Goal: Task Accomplishment & Management: Manage account settings

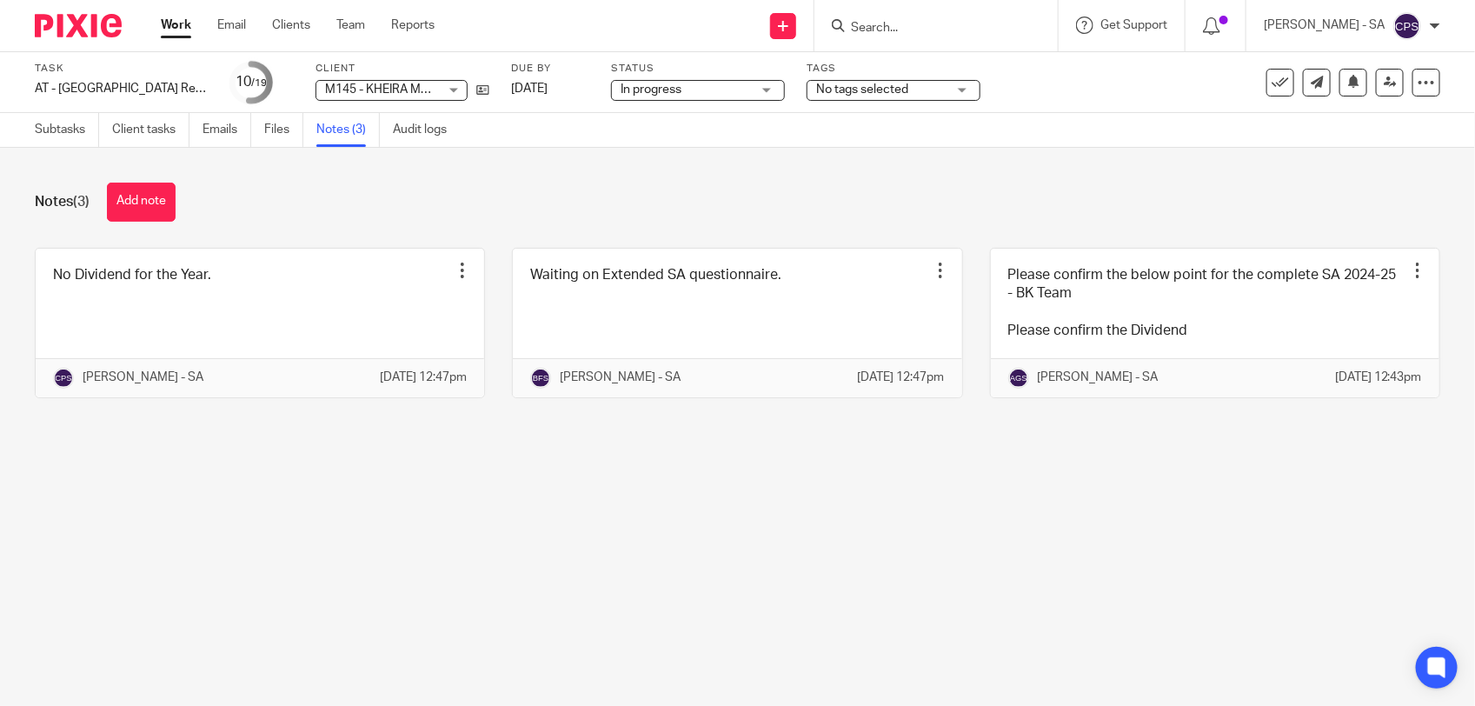
click at [874, 29] on input "Search" at bounding box center [927, 29] width 156 height 16
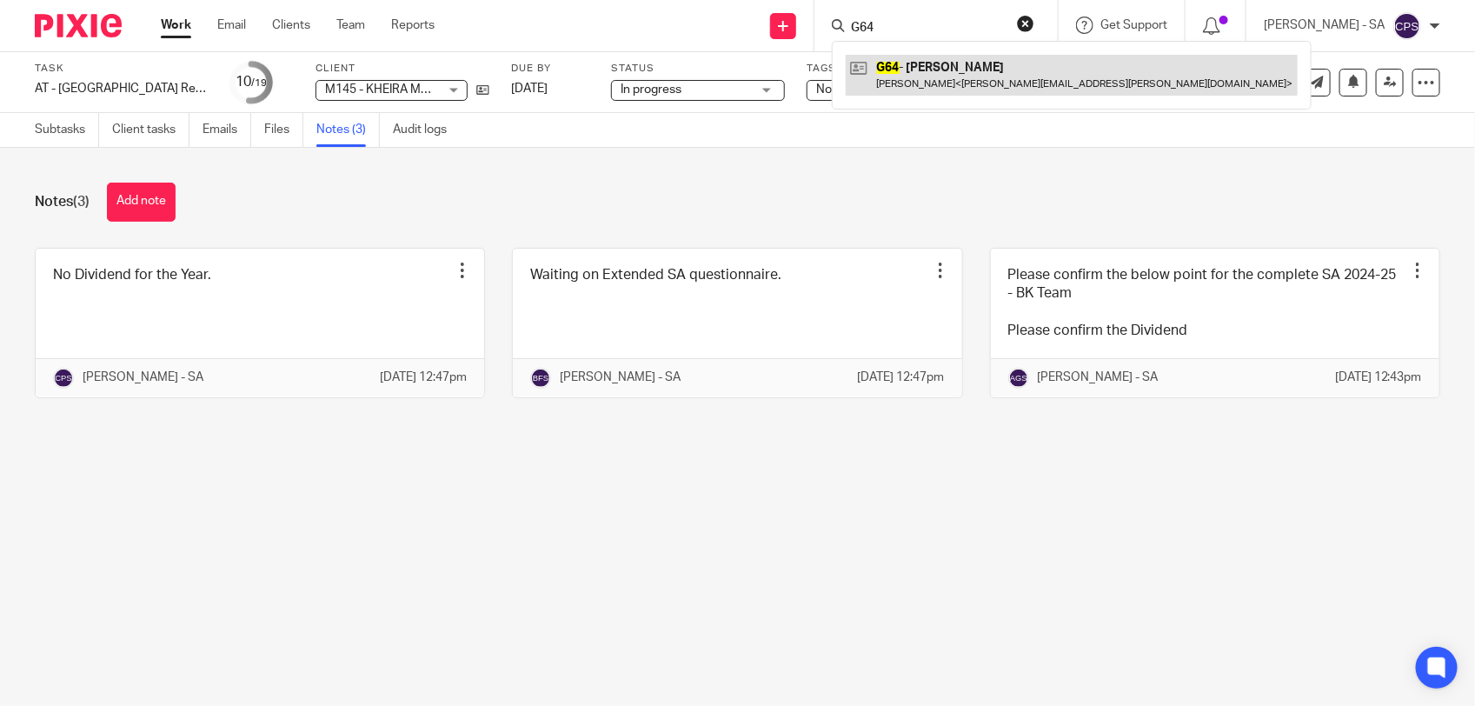
type input "G64"
click at [910, 68] on link at bounding box center [1072, 75] width 452 height 40
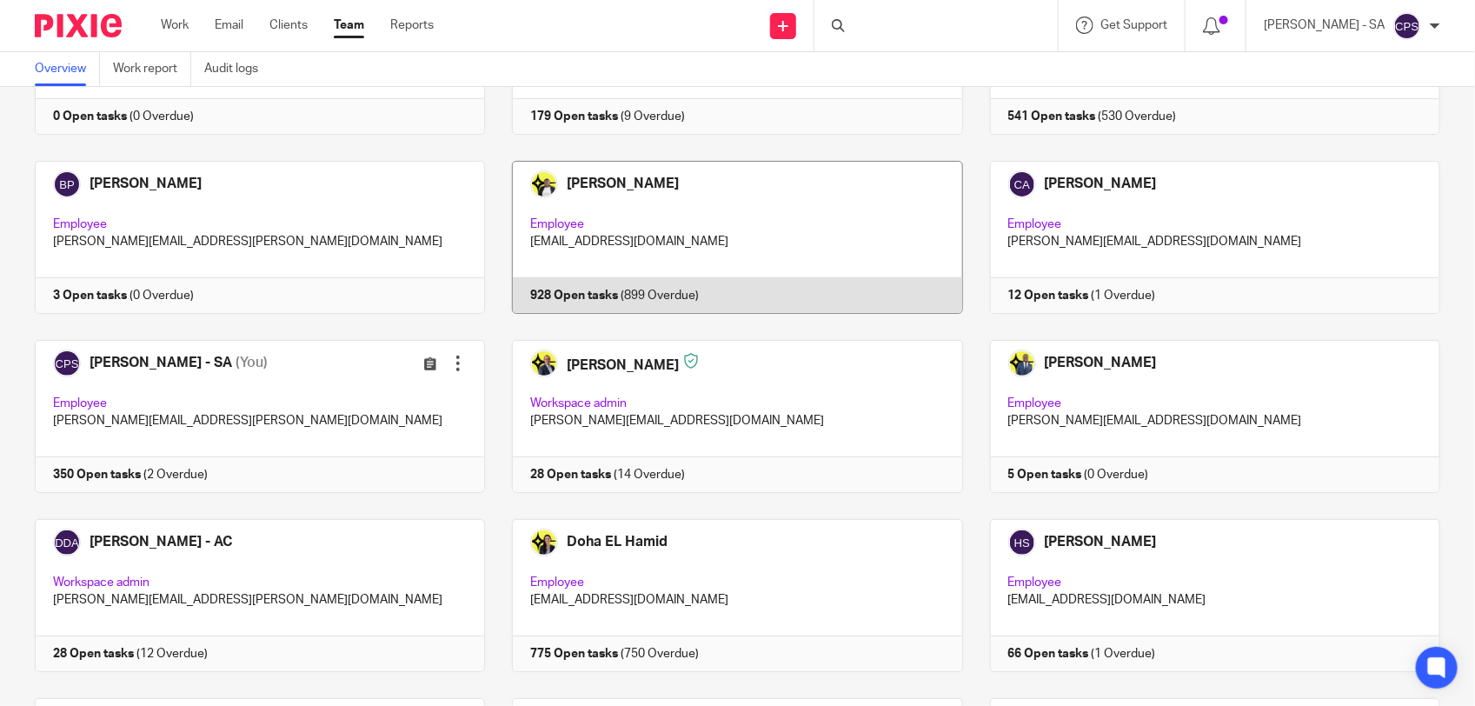
scroll to position [152, 0]
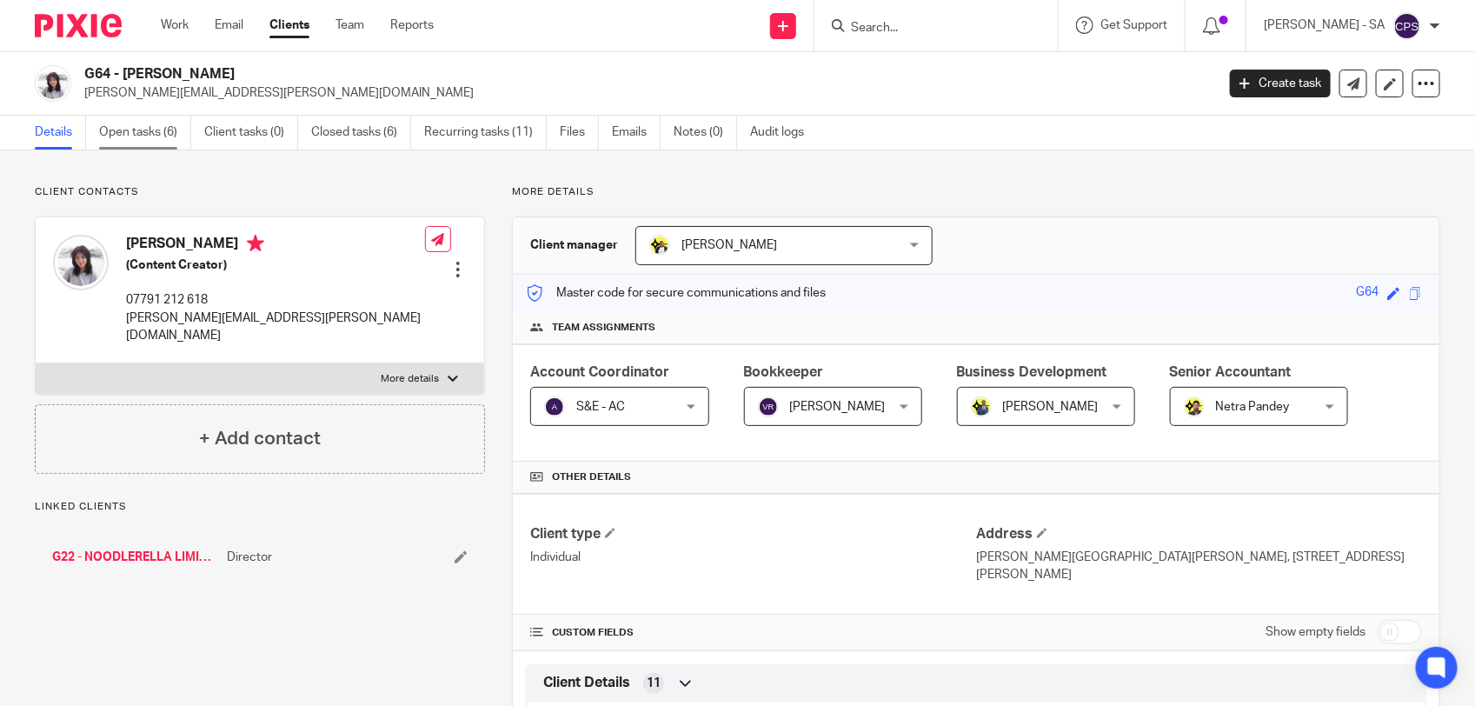
click at [126, 132] on link "Open tasks (6)" at bounding box center [145, 133] width 92 height 34
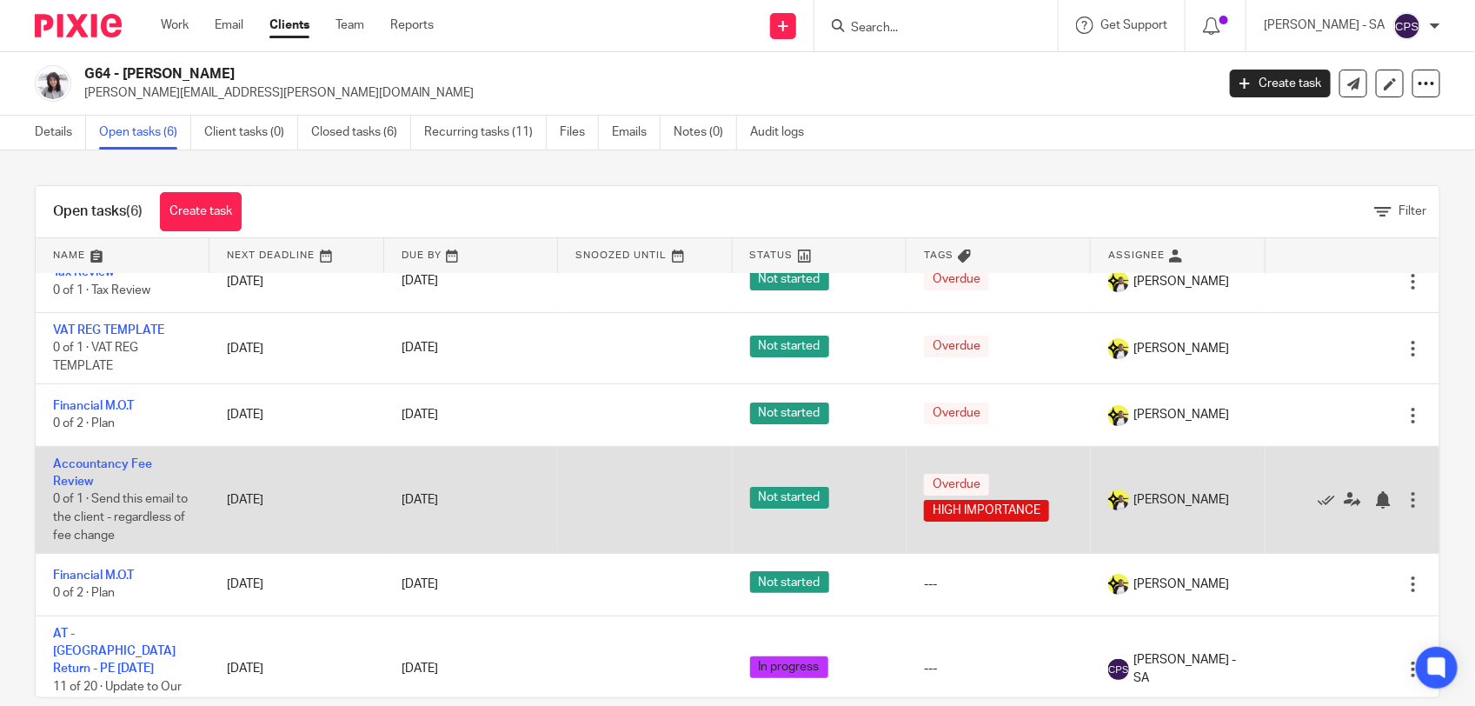
scroll to position [28, 0]
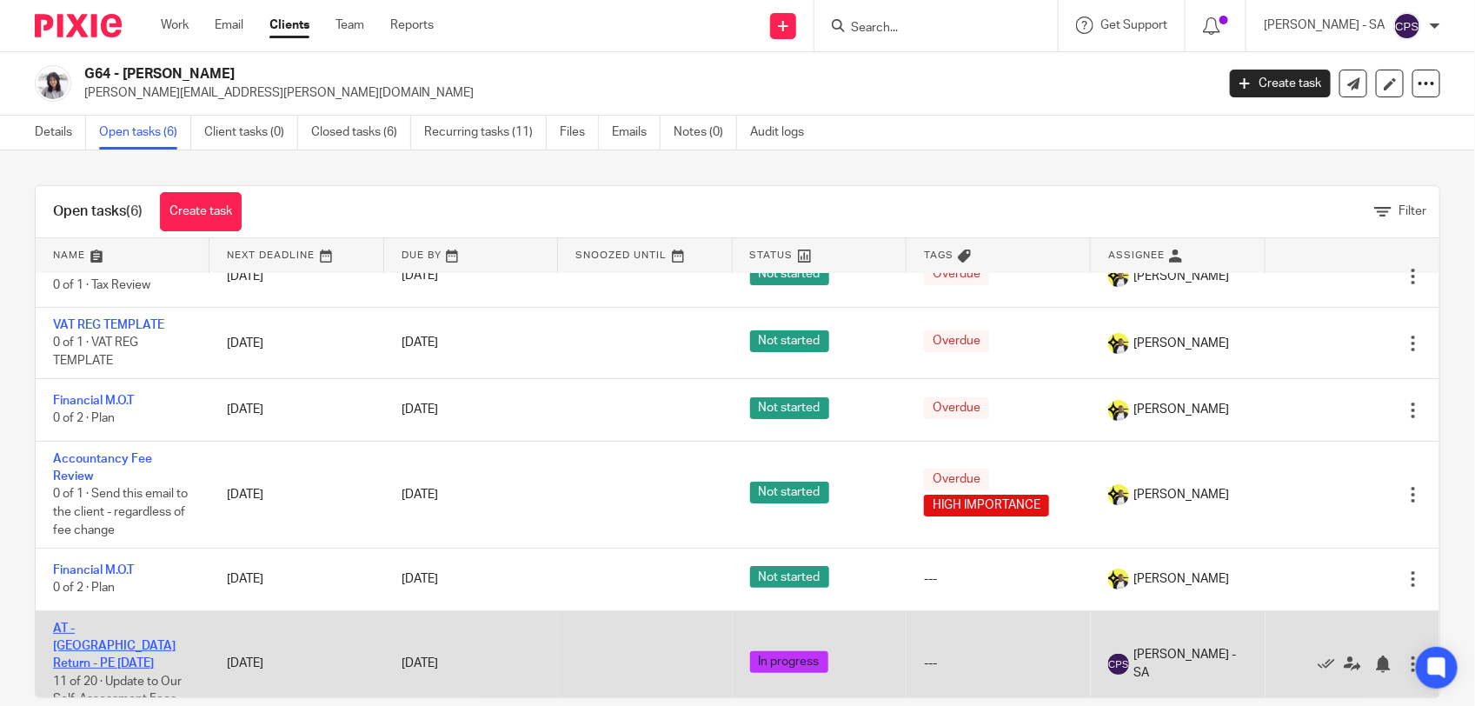
click at [146, 624] on link "AT - [GEOGRAPHIC_DATA] Return - PE [DATE]" at bounding box center [114, 646] width 123 height 48
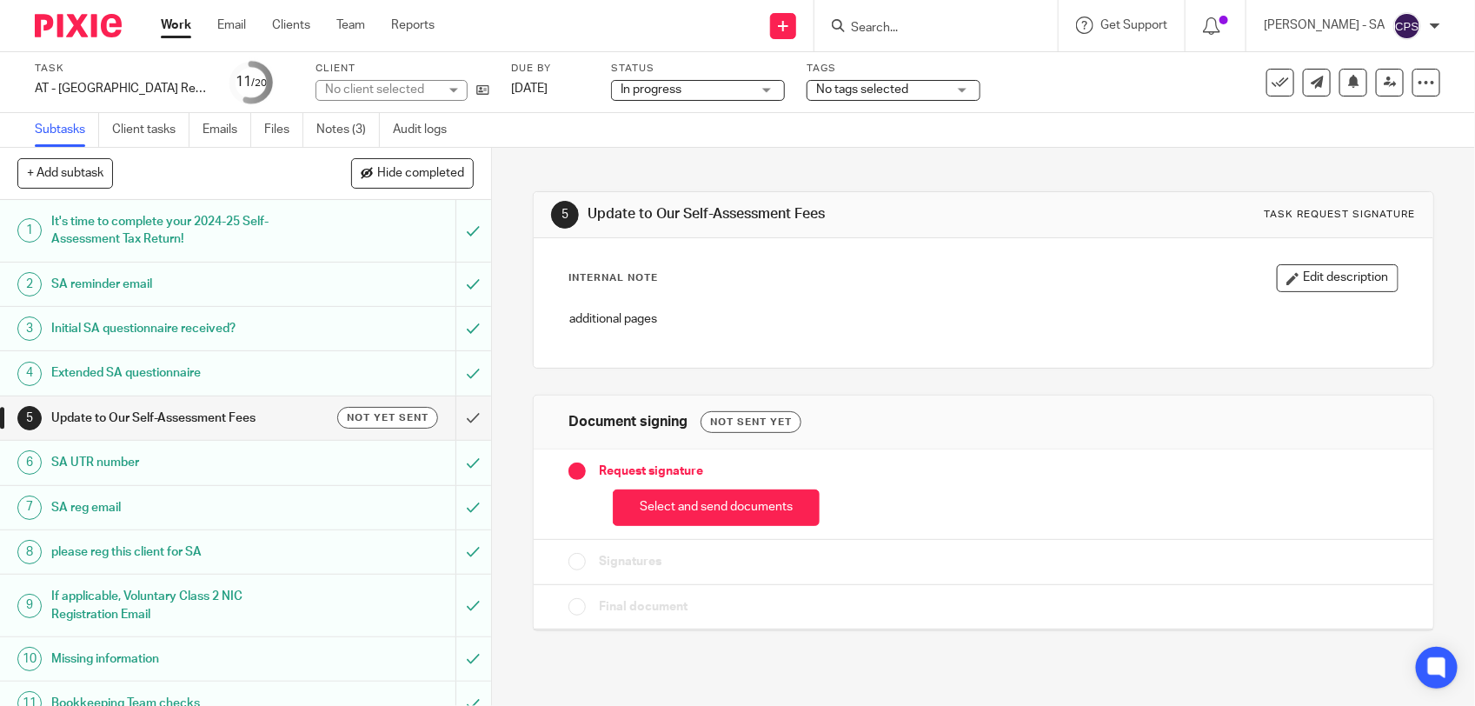
scroll to position [326, 0]
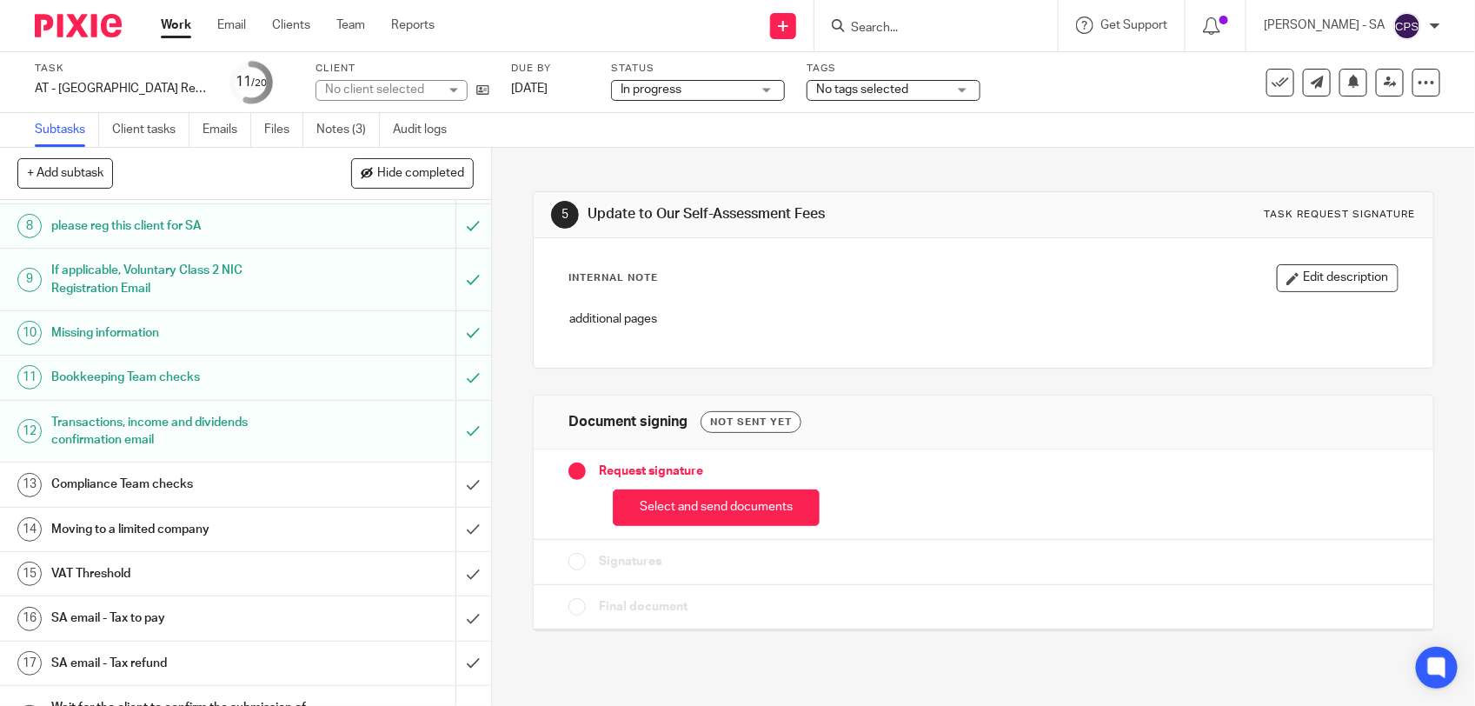
click at [161, 617] on h1 "SA email - Tax to pay" at bounding box center [180, 618] width 258 height 26
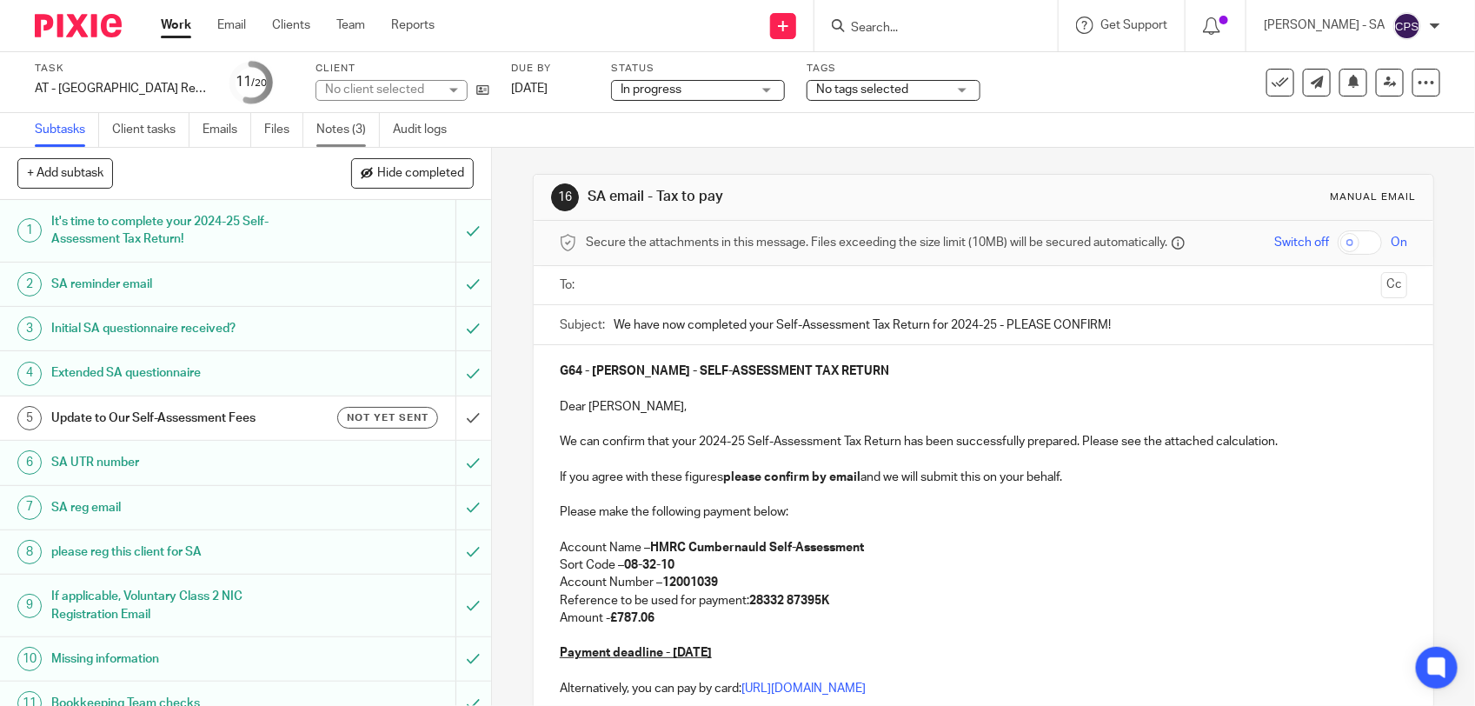
click at [357, 131] on link "Notes (3)" at bounding box center [347, 130] width 63 height 34
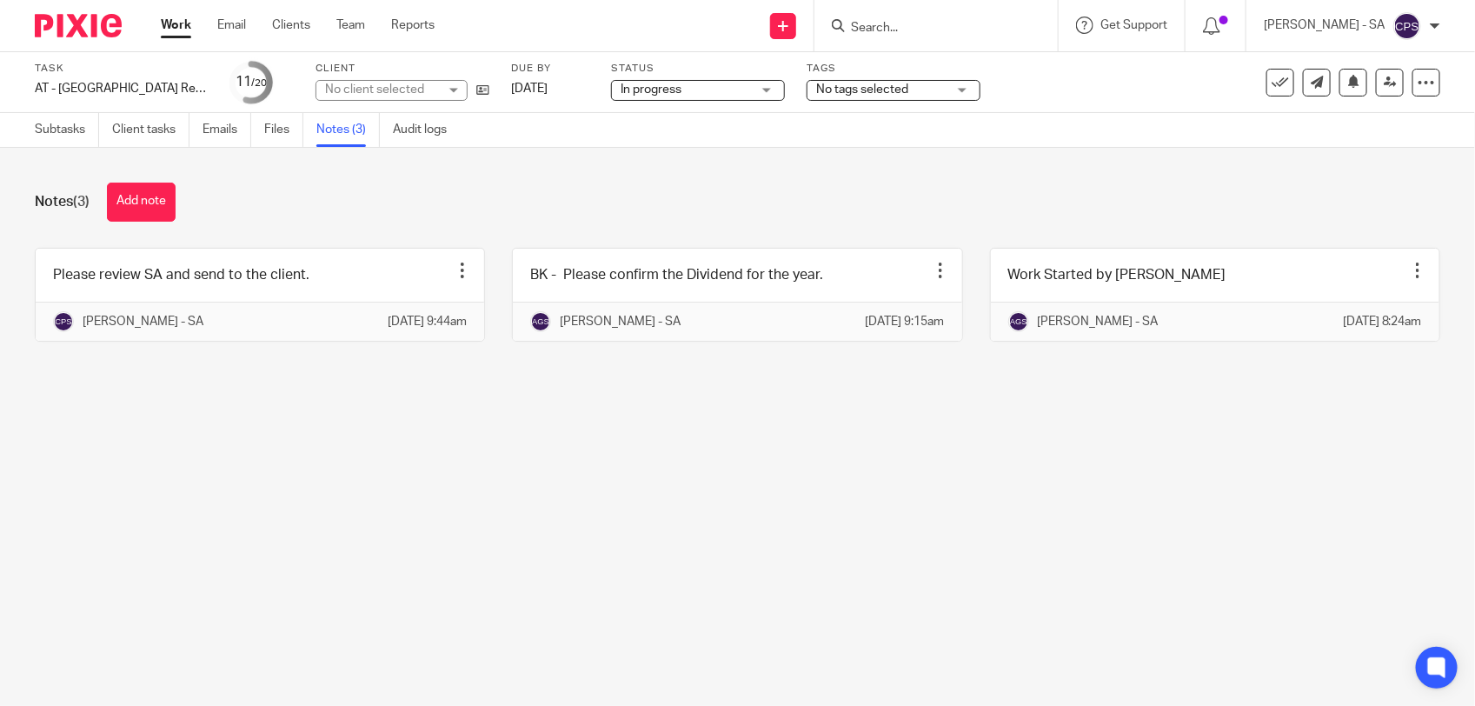
click at [661, 87] on span "In progress" at bounding box center [651, 89] width 61 height 12
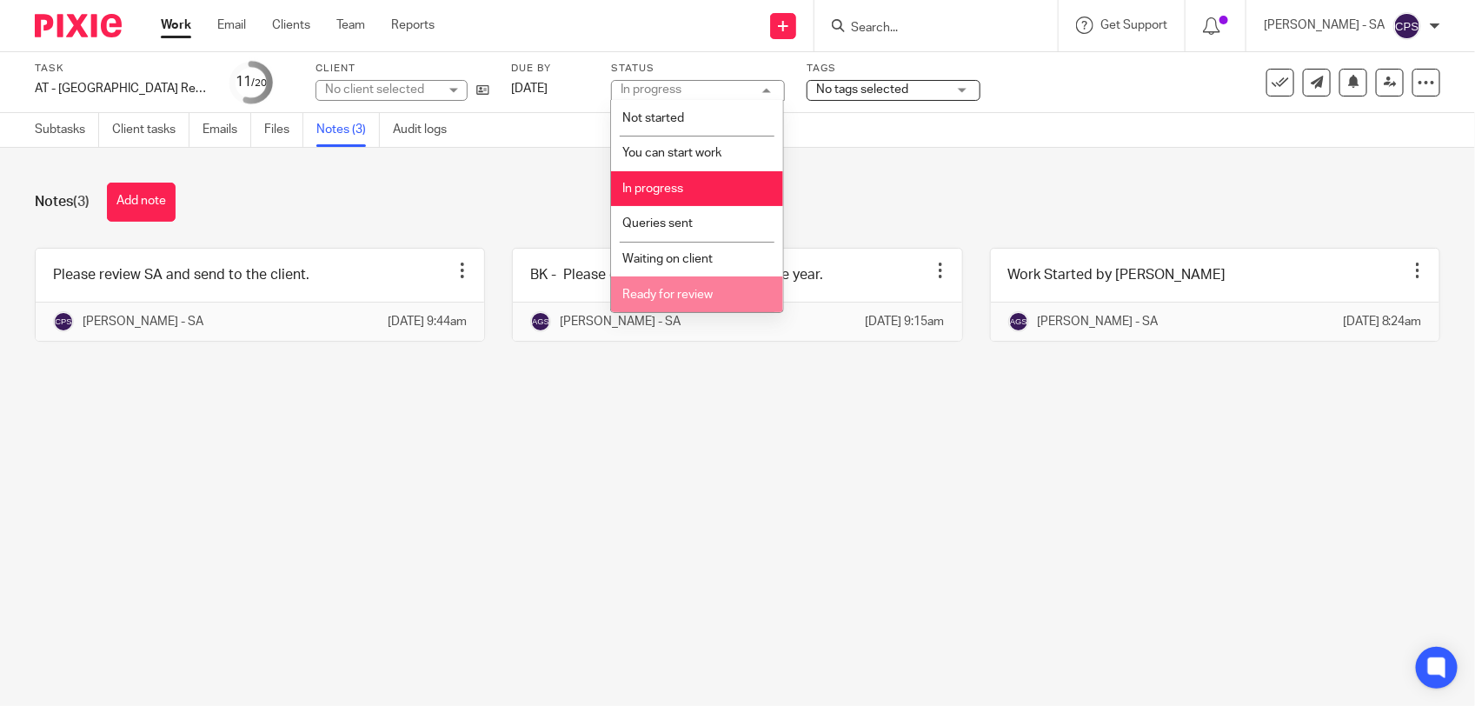
click at [663, 290] on span "Ready for review" at bounding box center [667, 295] width 90 height 12
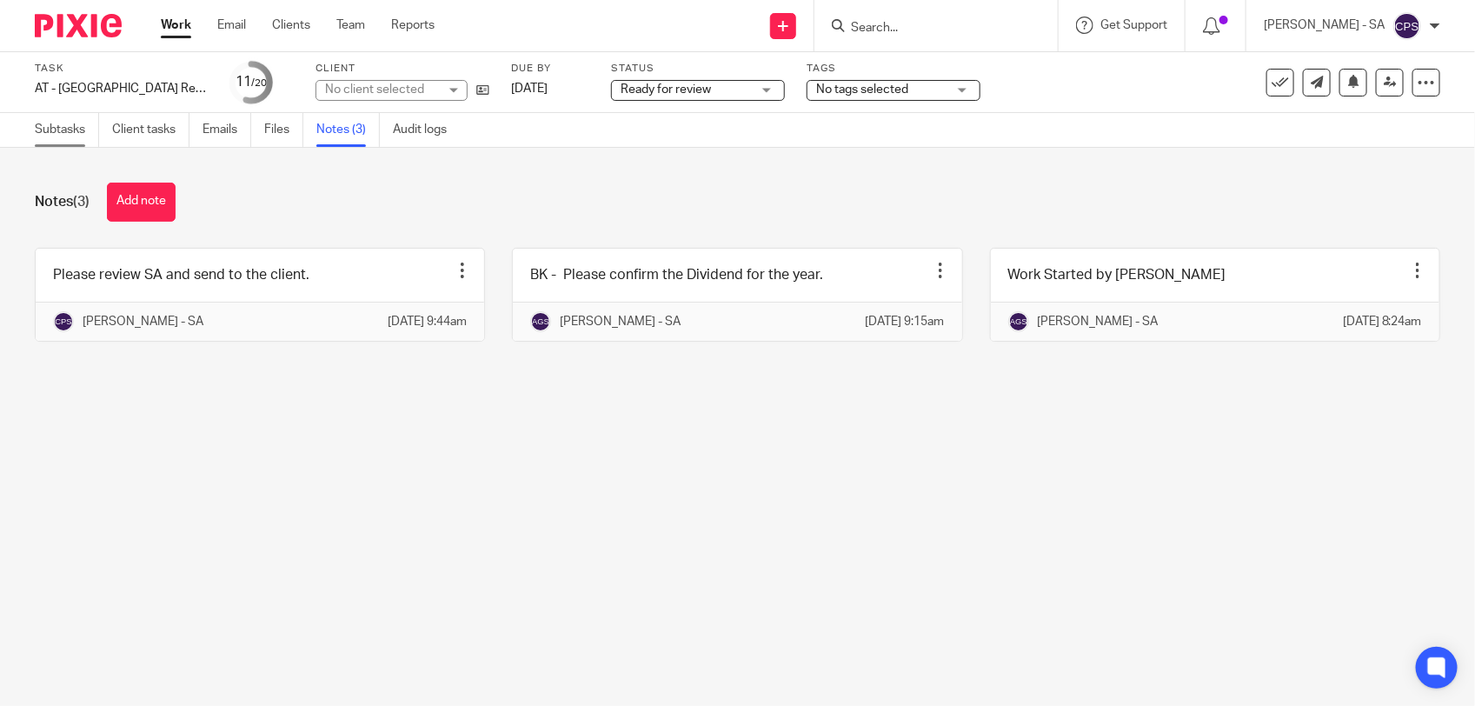
click at [75, 136] on link "Subtasks" at bounding box center [67, 130] width 64 height 34
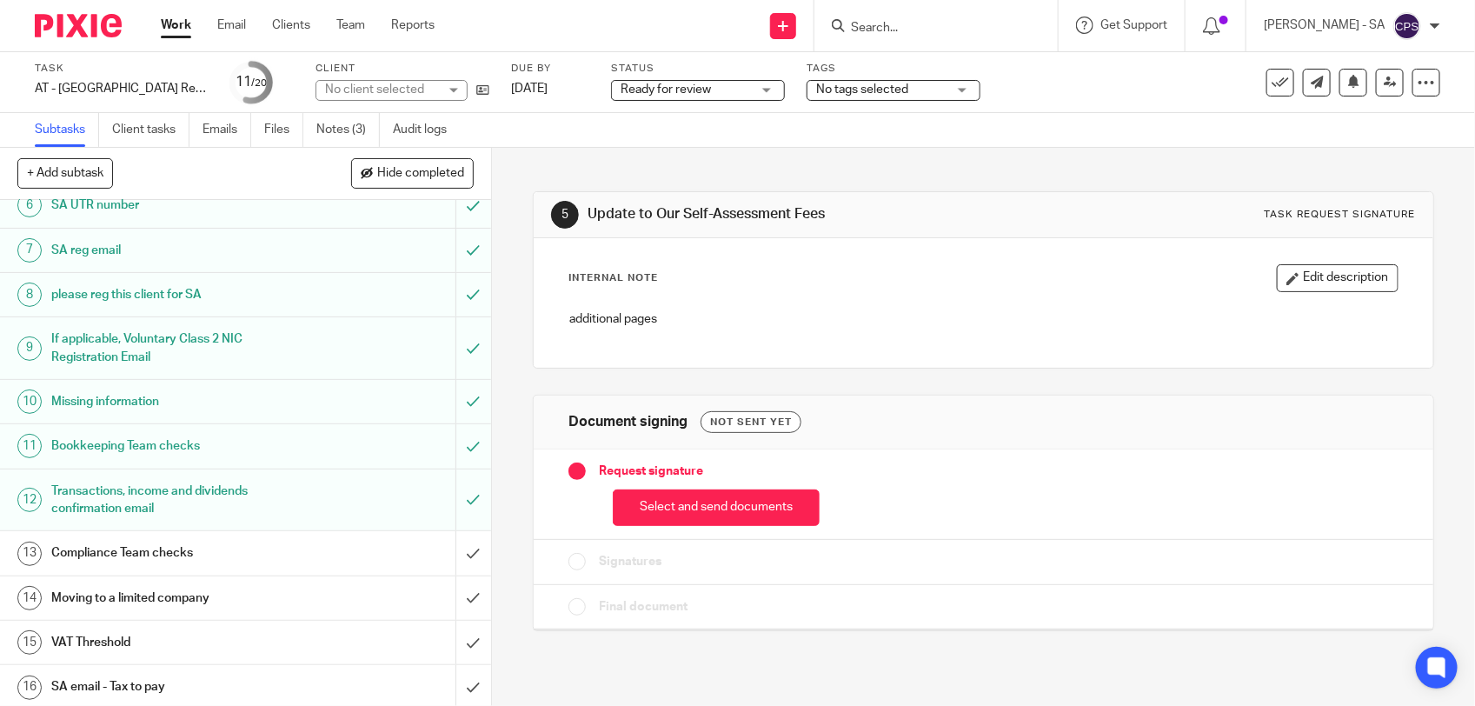
scroll to position [326, 0]
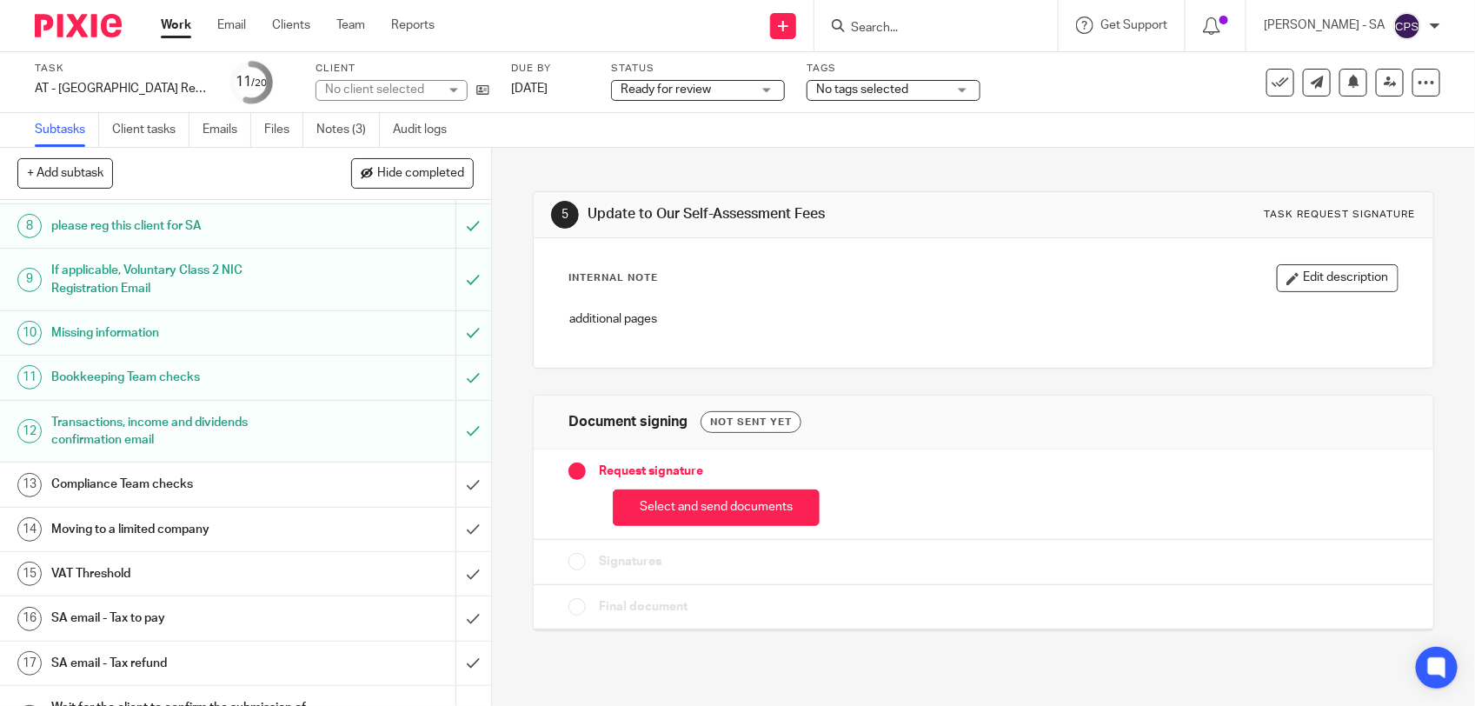
click at [350, 429] on div "Transactions, income and dividends confirmation email" at bounding box center [244, 431] width 387 height 44
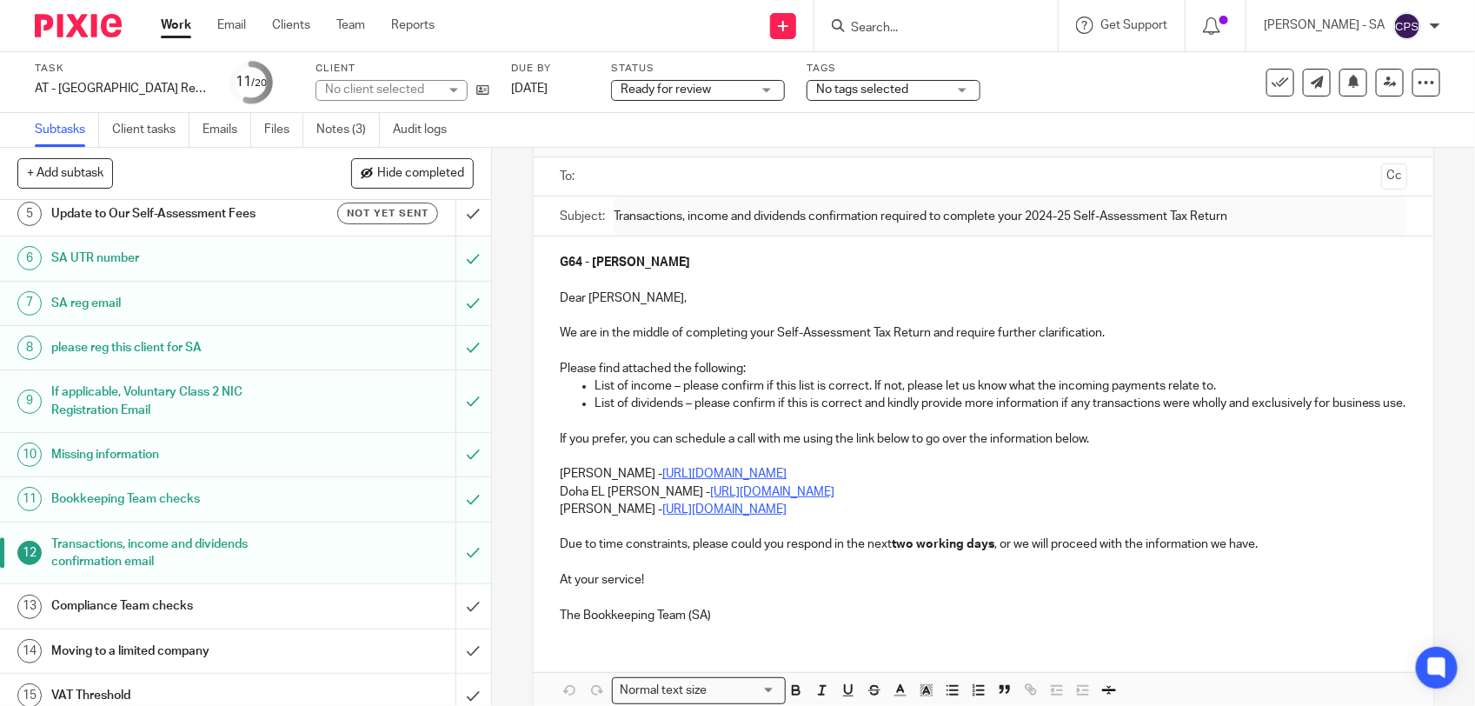
scroll to position [217, 0]
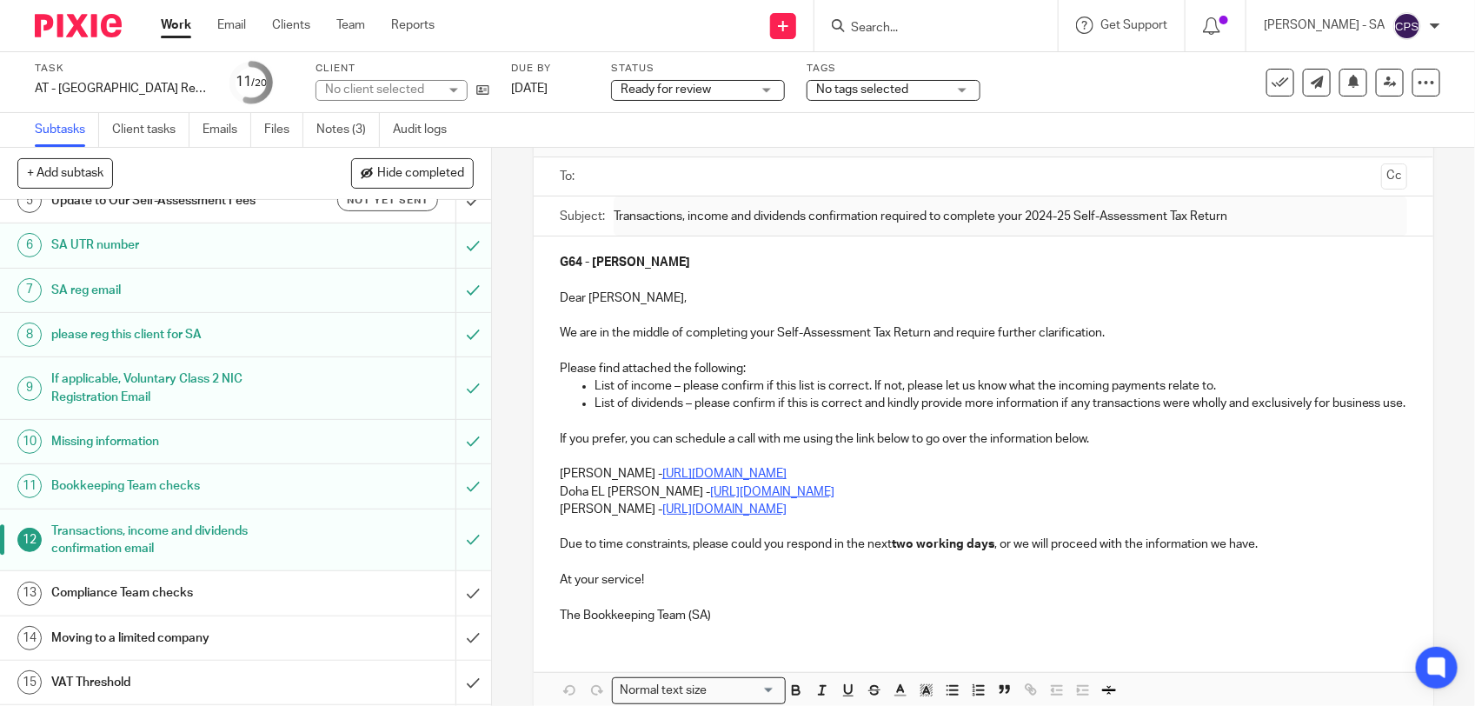
click at [241, 487] on h1 "Bookkeeping Team checks" at bounding box center [180, 486] width 258 height 26
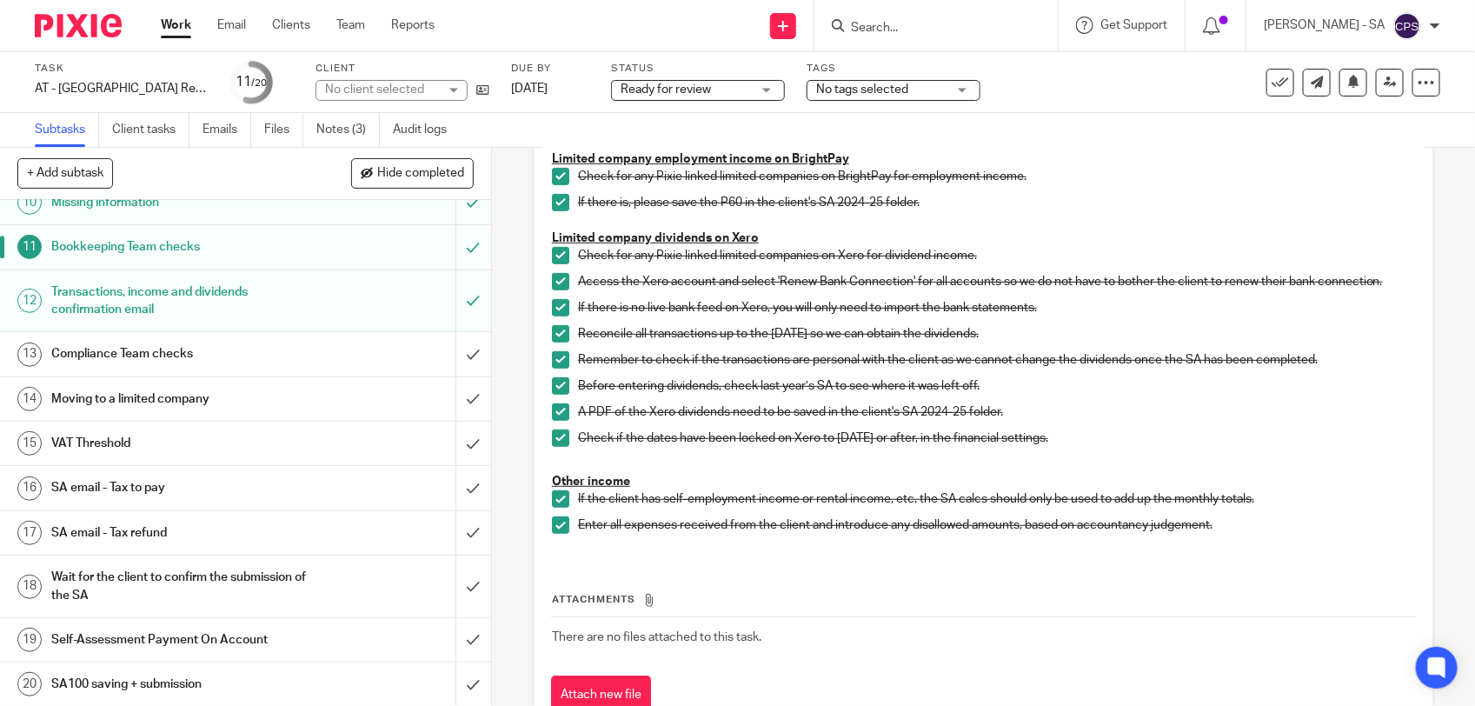
scroll to position [462, 0]
click at [1384, 83] on icon at bounding box center [1390, 82] width 13 height 13
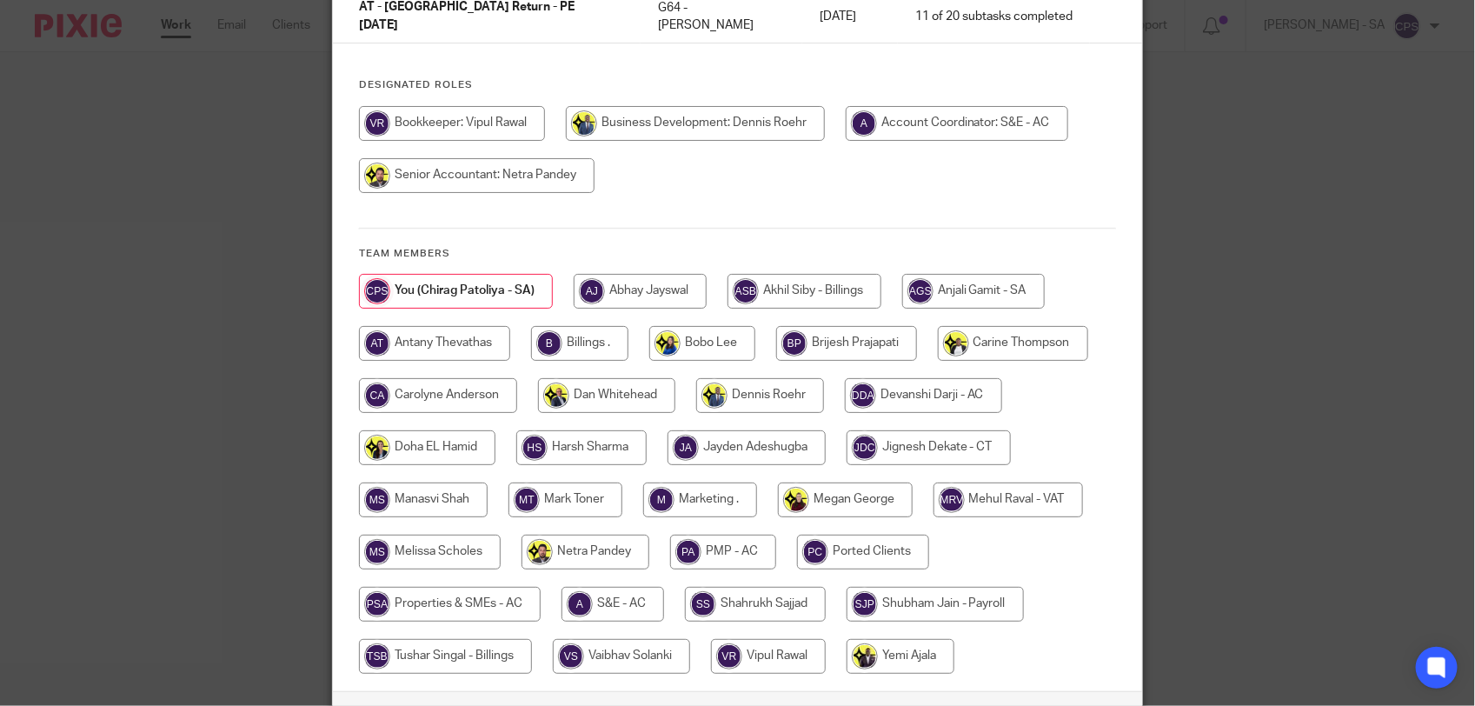
scroll to position [217, 0]
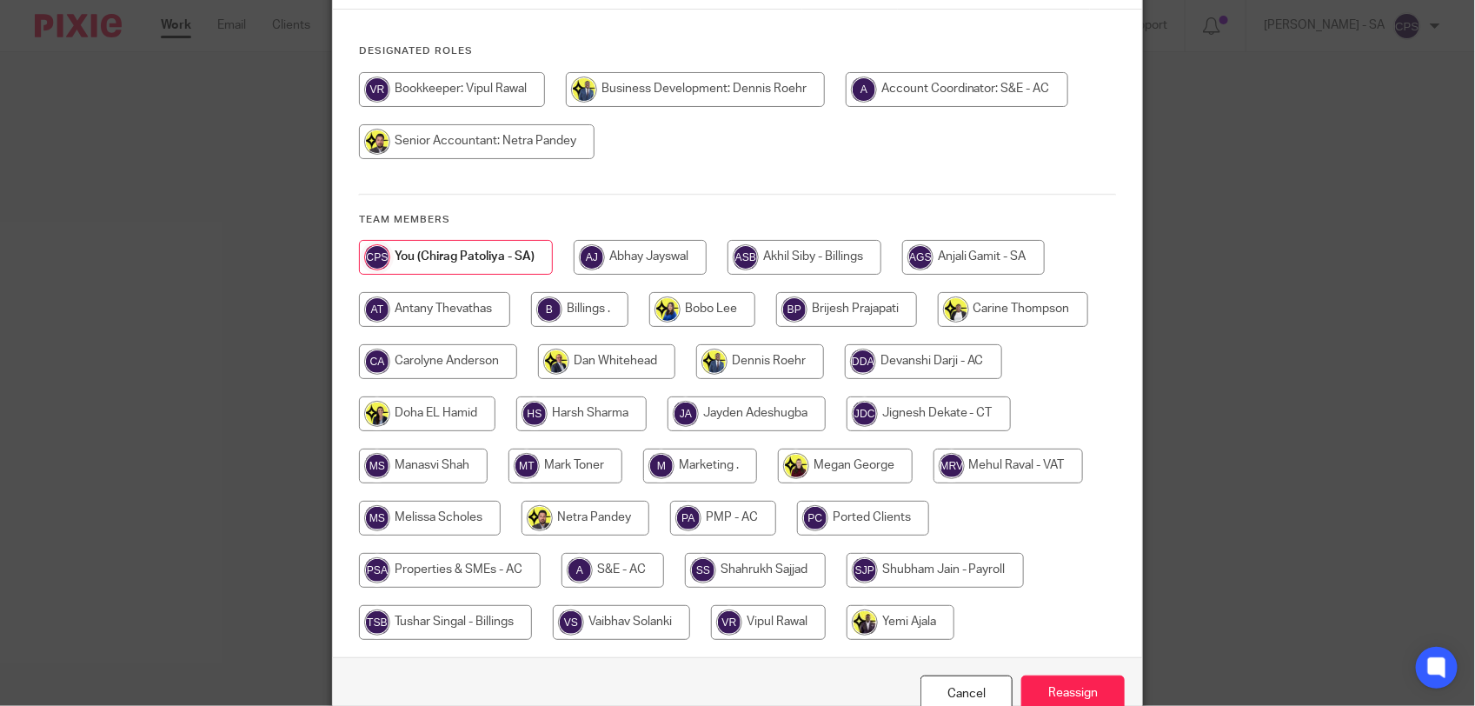
click at [576, 501] on input "radio" at bounding box center [586, 518] width 128 height 35
radio input "true"
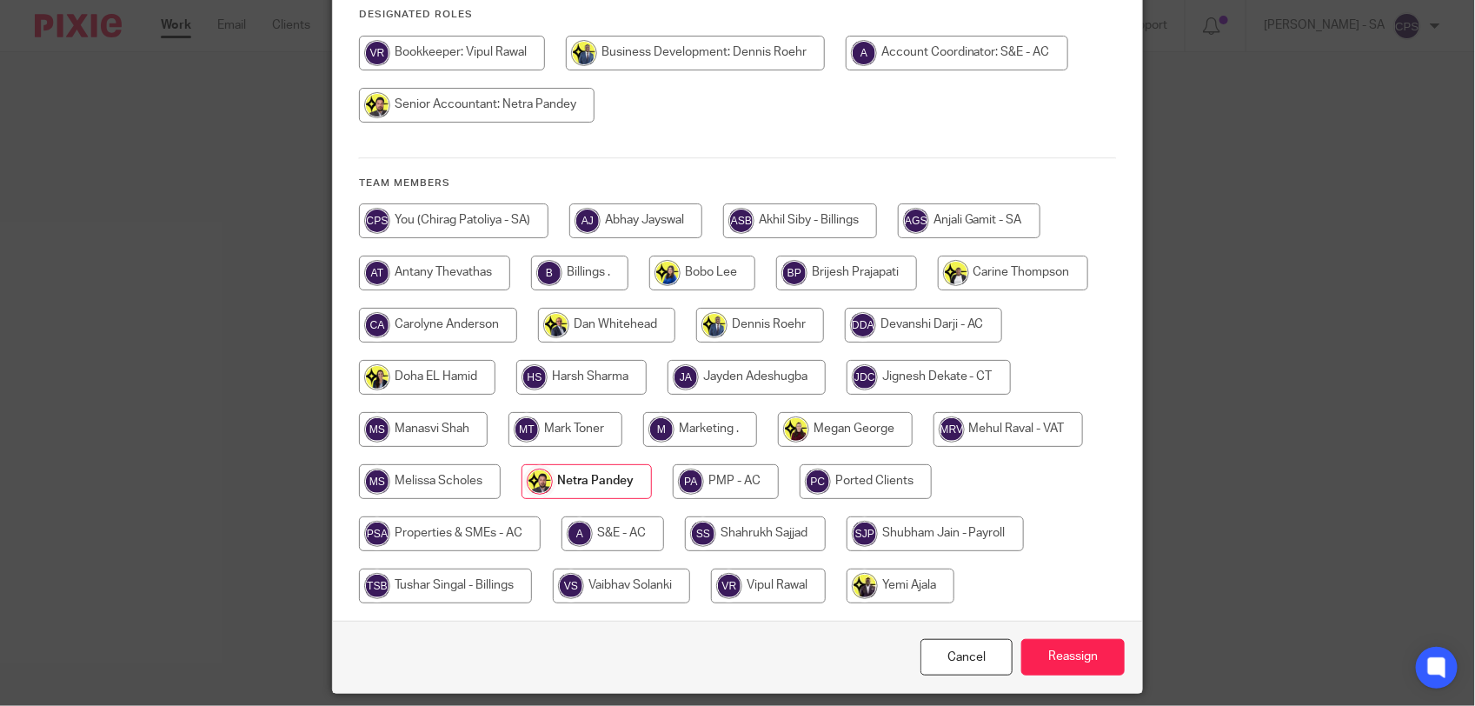
scroll to position [287, 0]
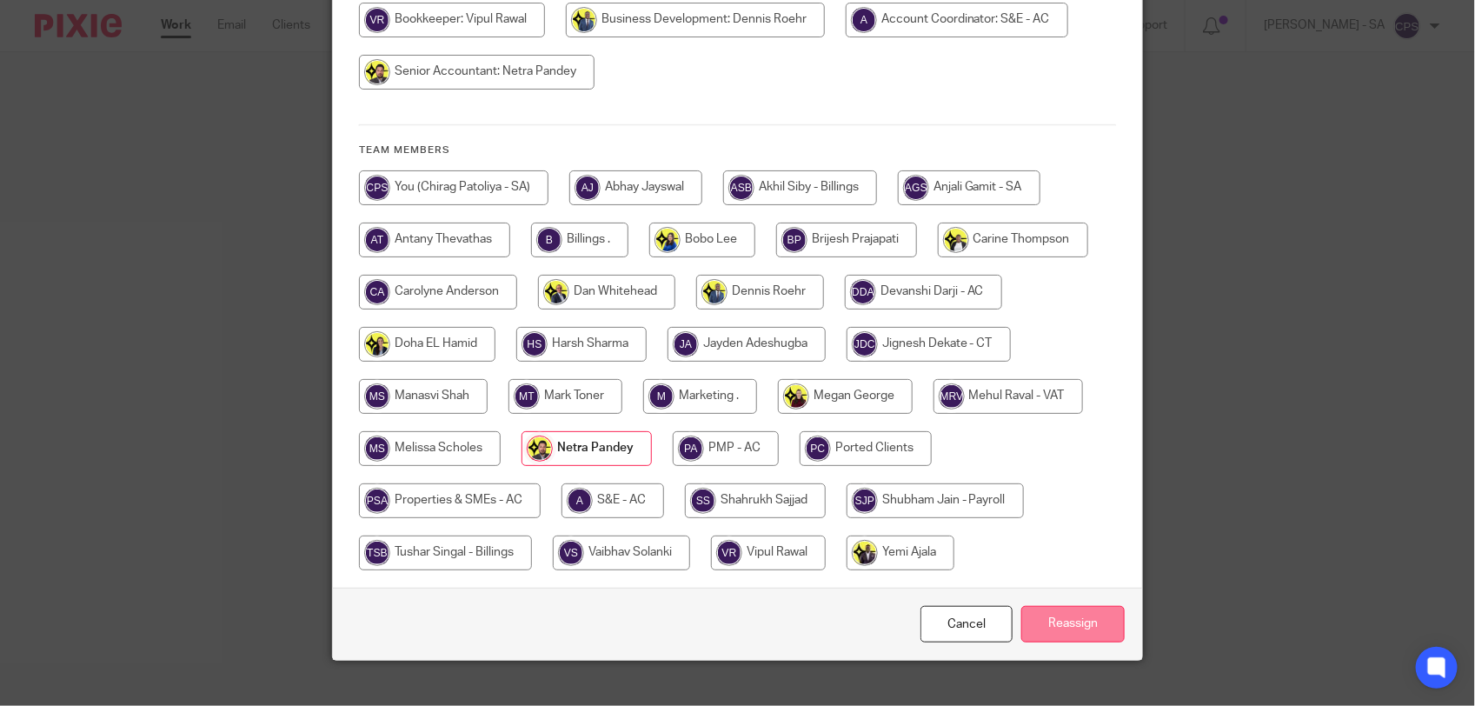
click at [1040, 606] on input "Reassign" at bounding box center [1073, 624] width 103 height 37
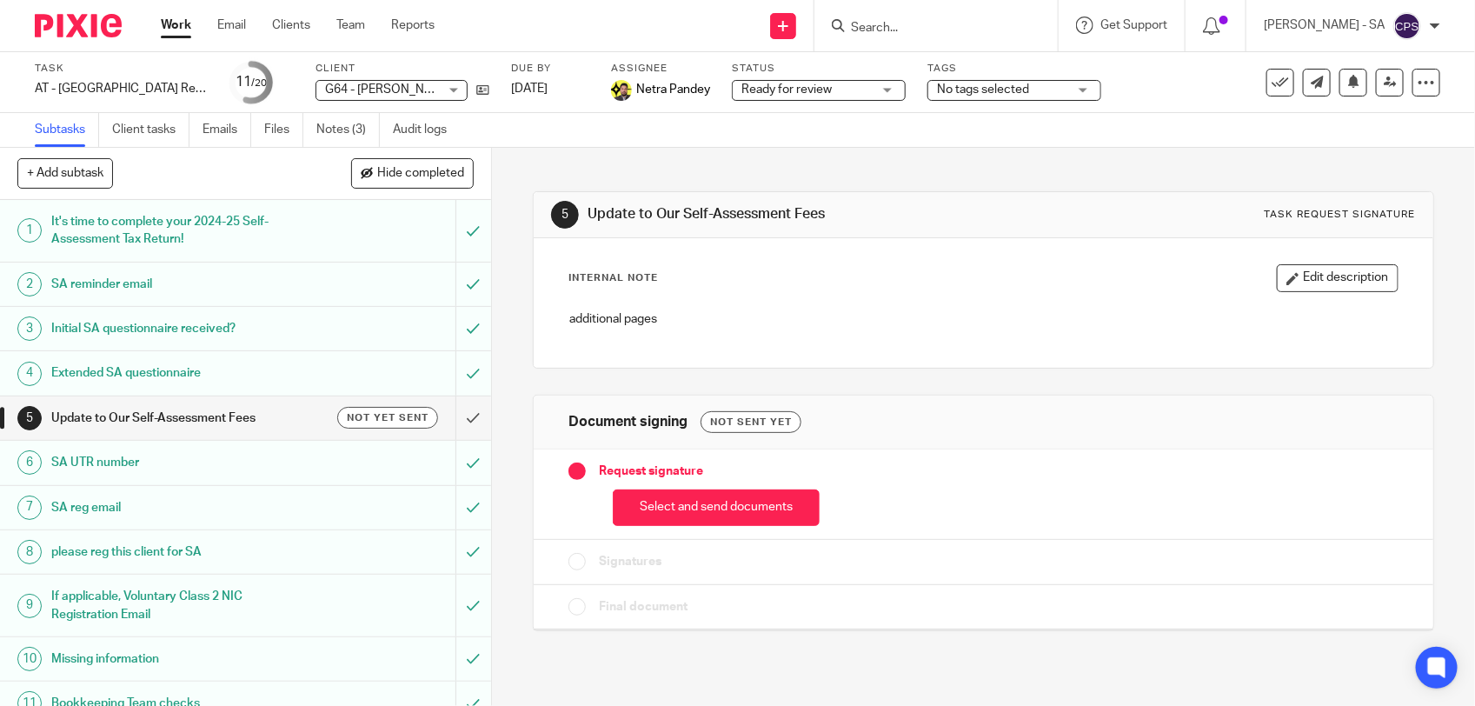
click at [887, 32] on input "Search" at bounding box center [927, 29] width 156 height 16
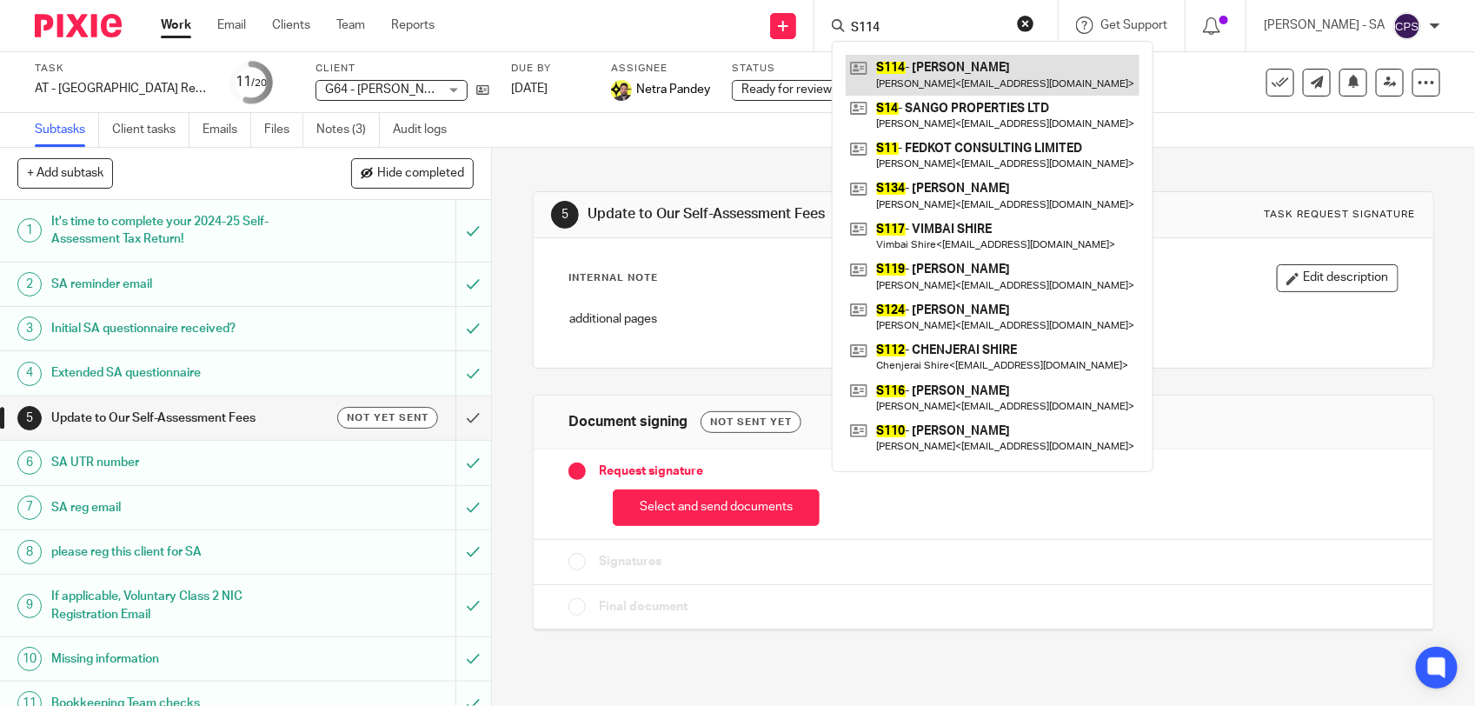
type input "S114"
click at [946, 78] on link at bounding box center [993, 75] width 294 height 40
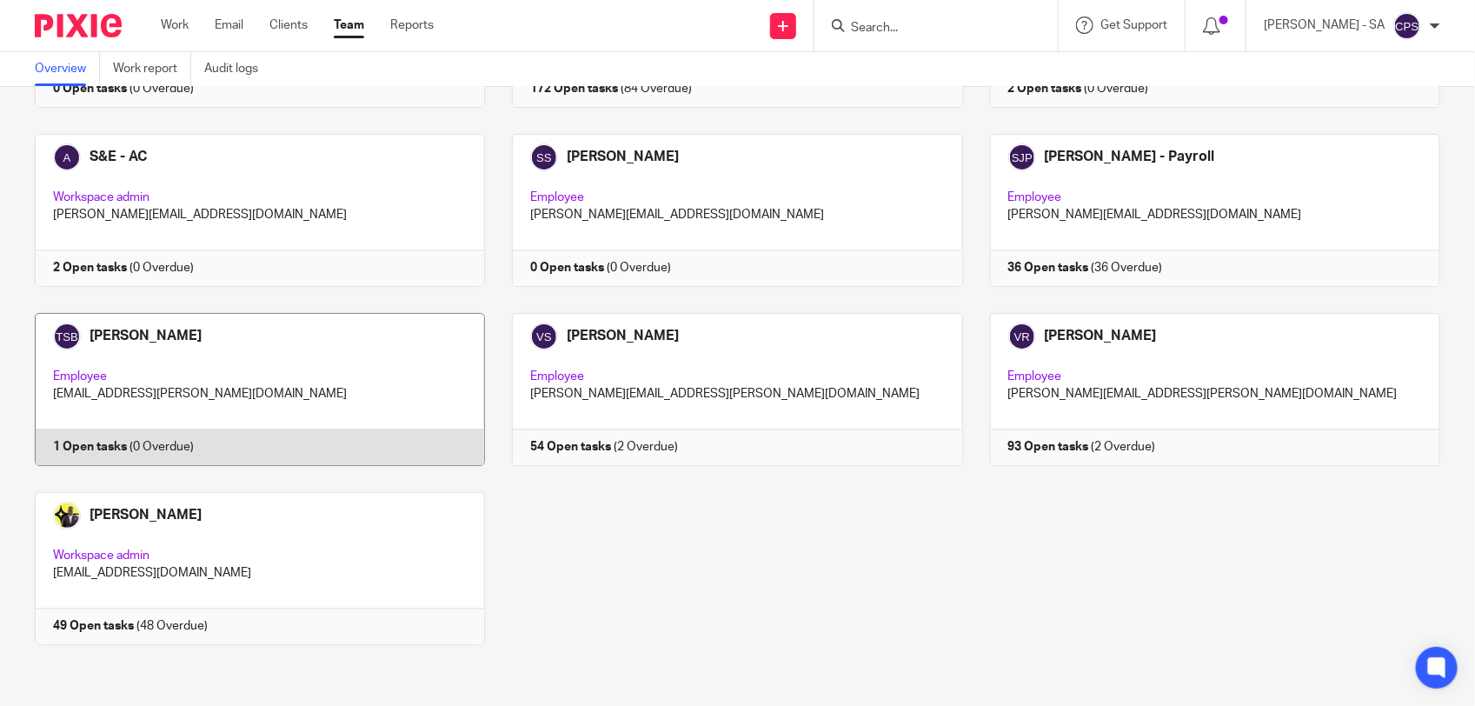
scroll to position [1456, 0]
